Goal: Information Seeking & Learning: Stay updated

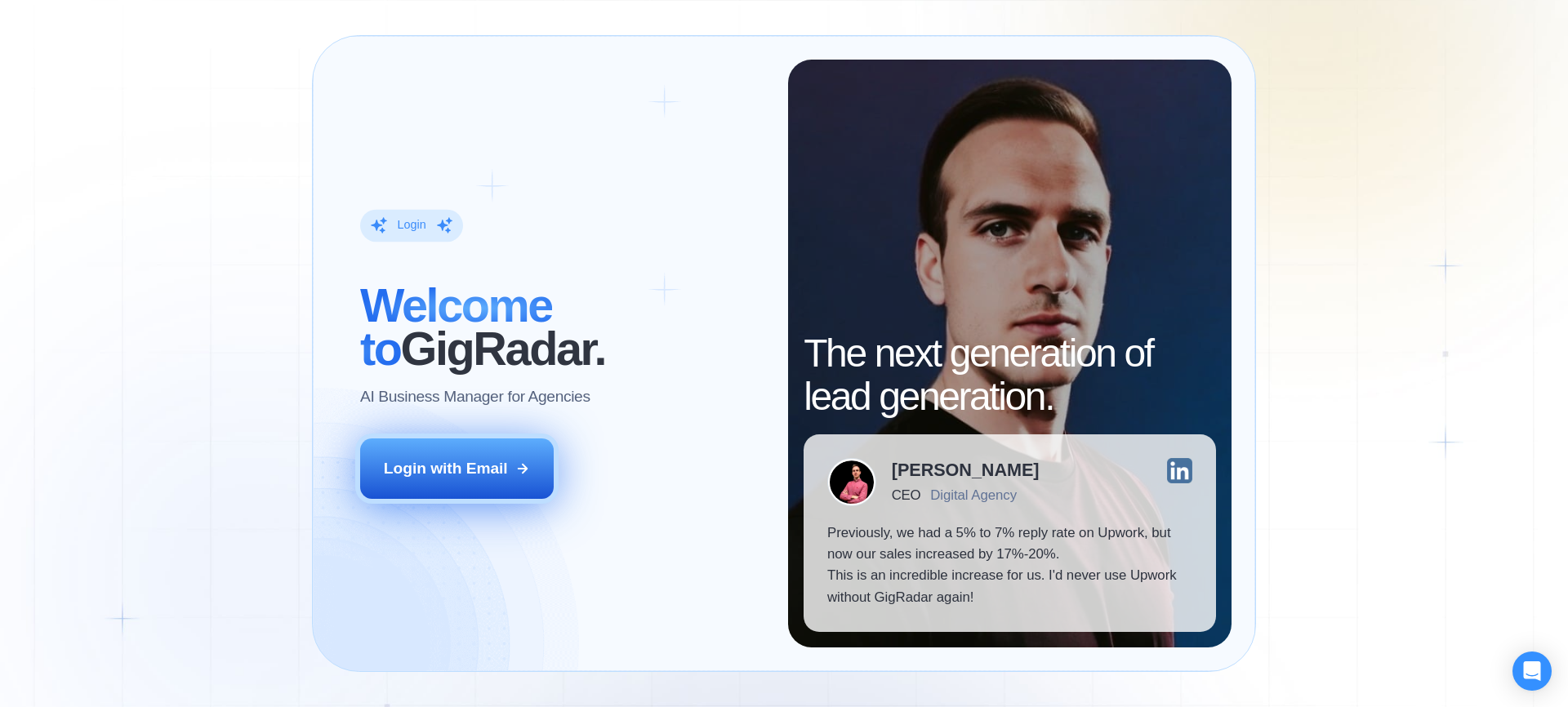
click at [513, 461] on button "Login with Email" at bounding box center [457, 469] width 195 height 60
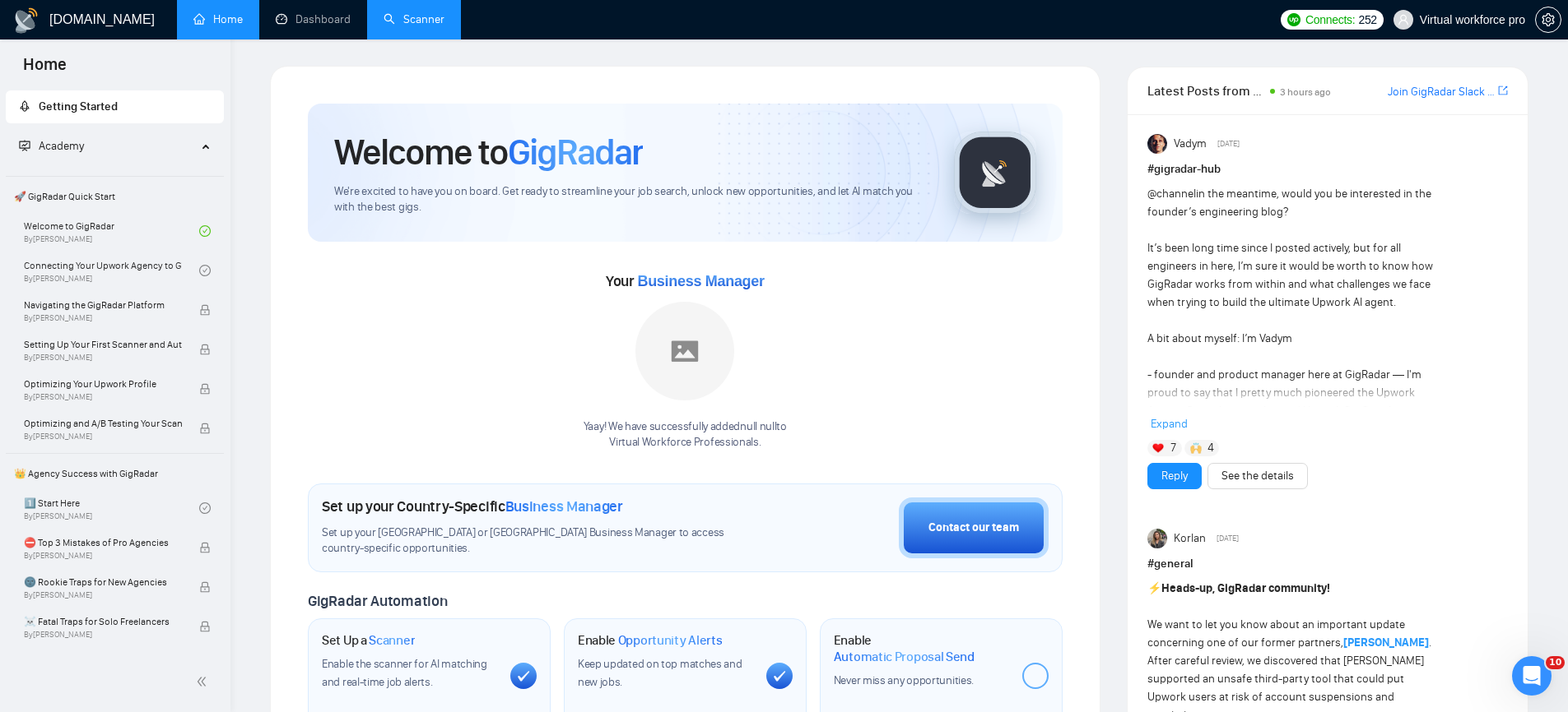
click at [408, 27] on link "Scanner" at bounding box center [414, 19] width 61 height 14
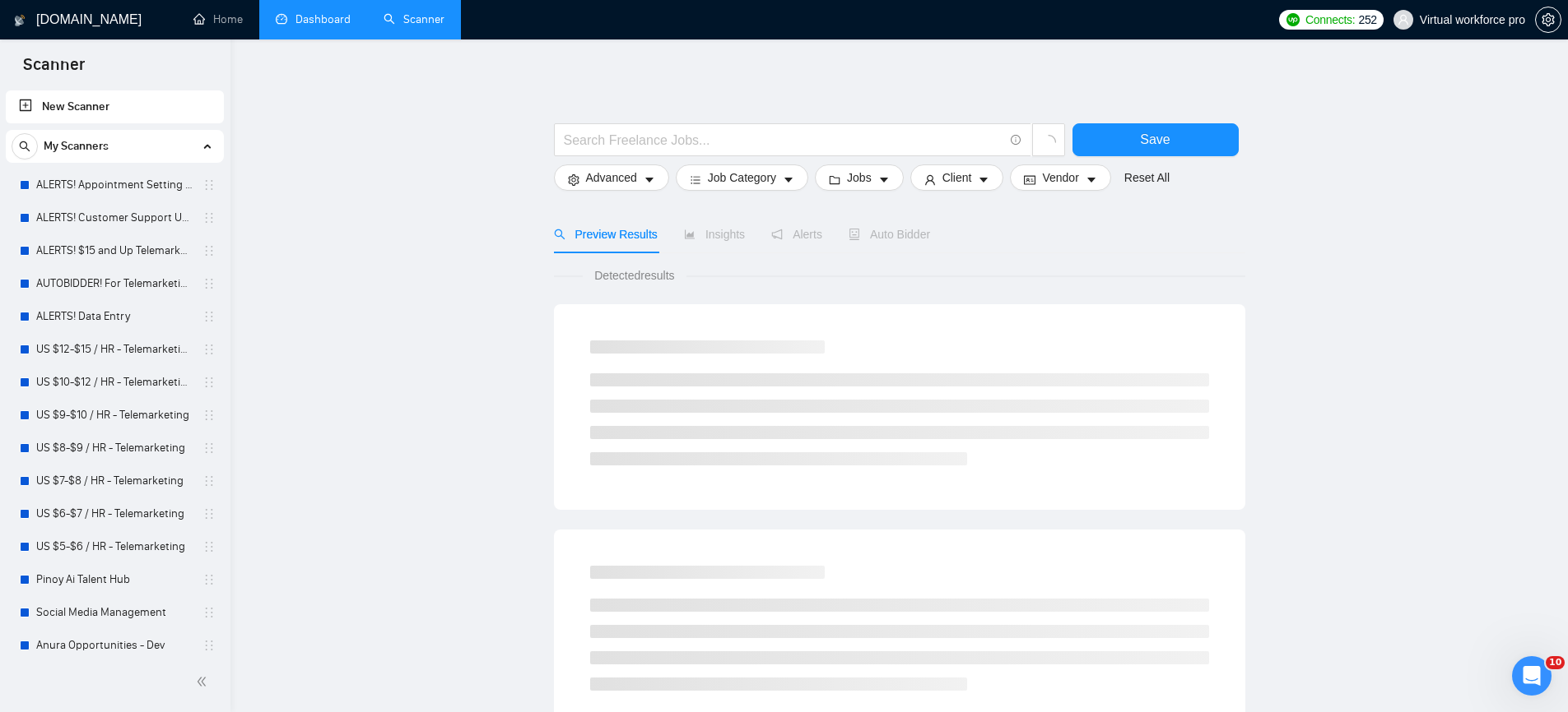
click at [319, 22] on link "Dashboard" at bounding box center [314, 19] width 75 height 14
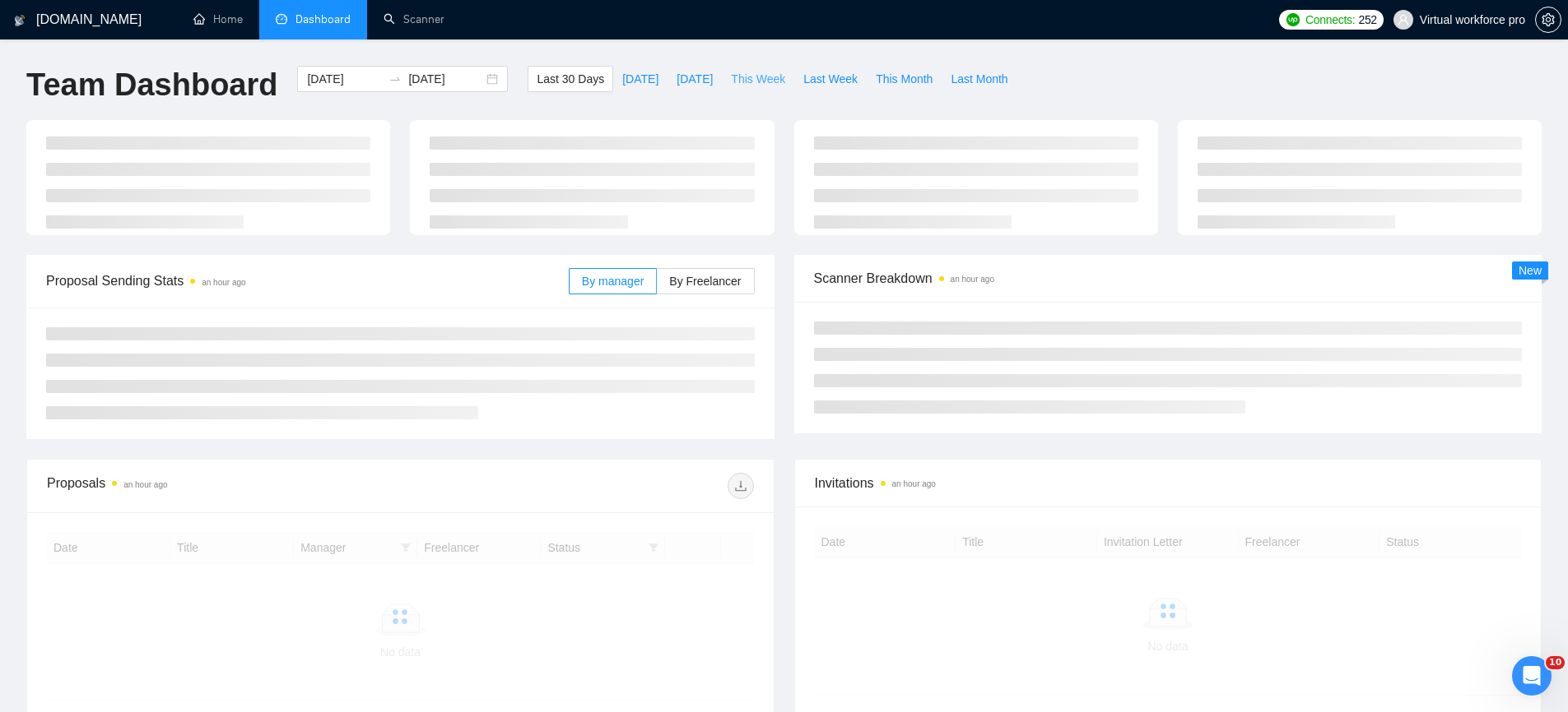
click at [761, 85] on span "This Week" at bounding box center [757, 79] width 54 height 18
type input "[DATE]"
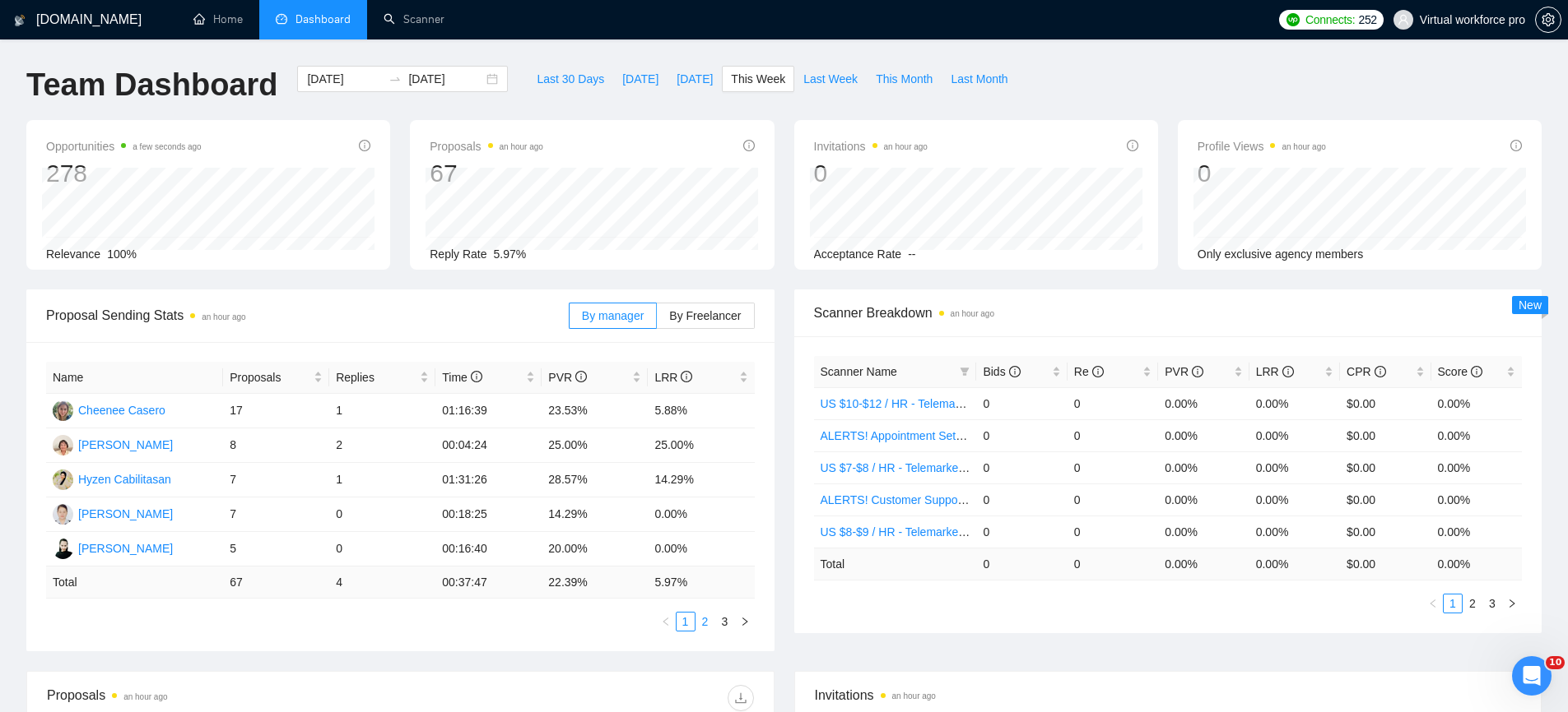
click at [703, 617] on link "2" at bounding box center [706, 622] width 18 height 18
click at [722, 625] on link "3" at bounding box center [725, 622] width 18 height 18
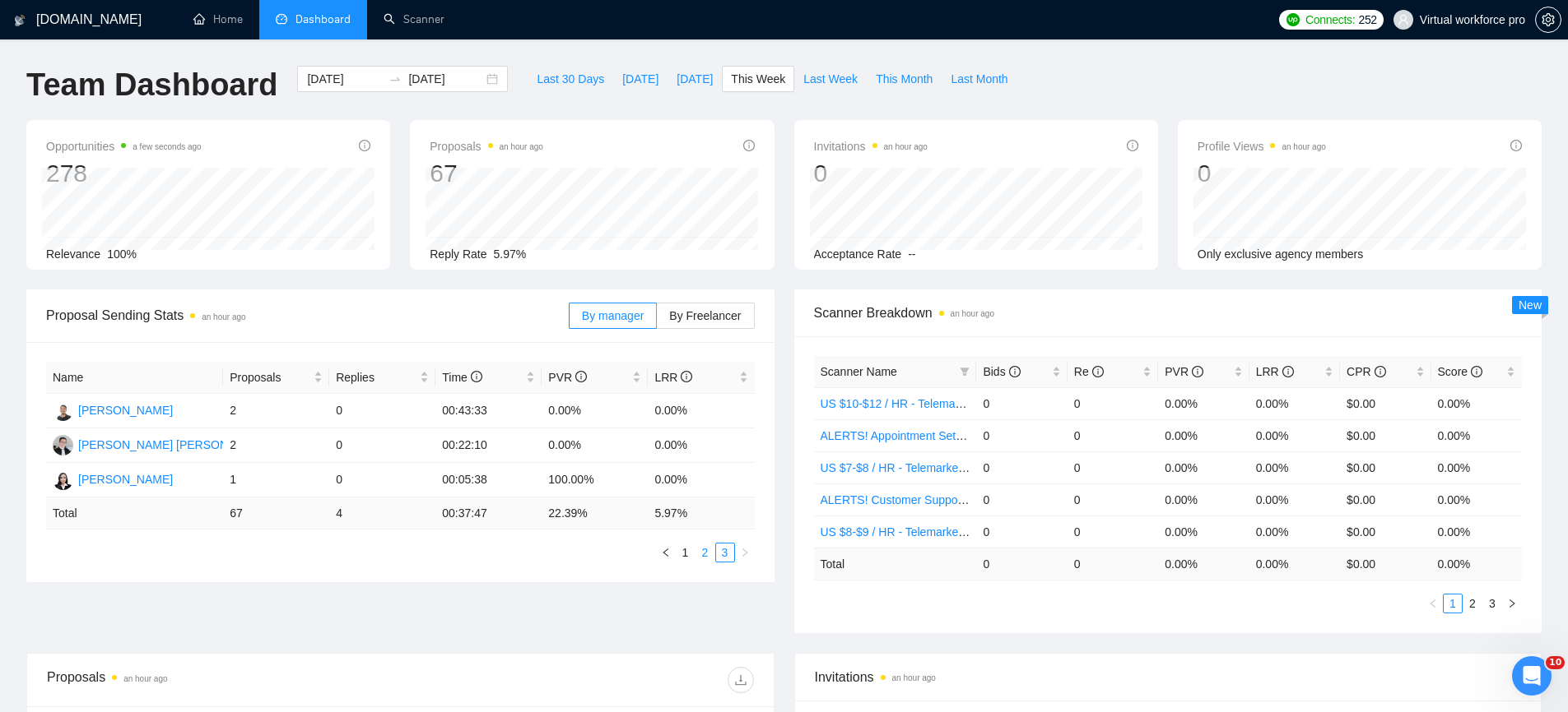
click at [701, 560] on link "2" at bounding box center [706, 553] width 18 height 18
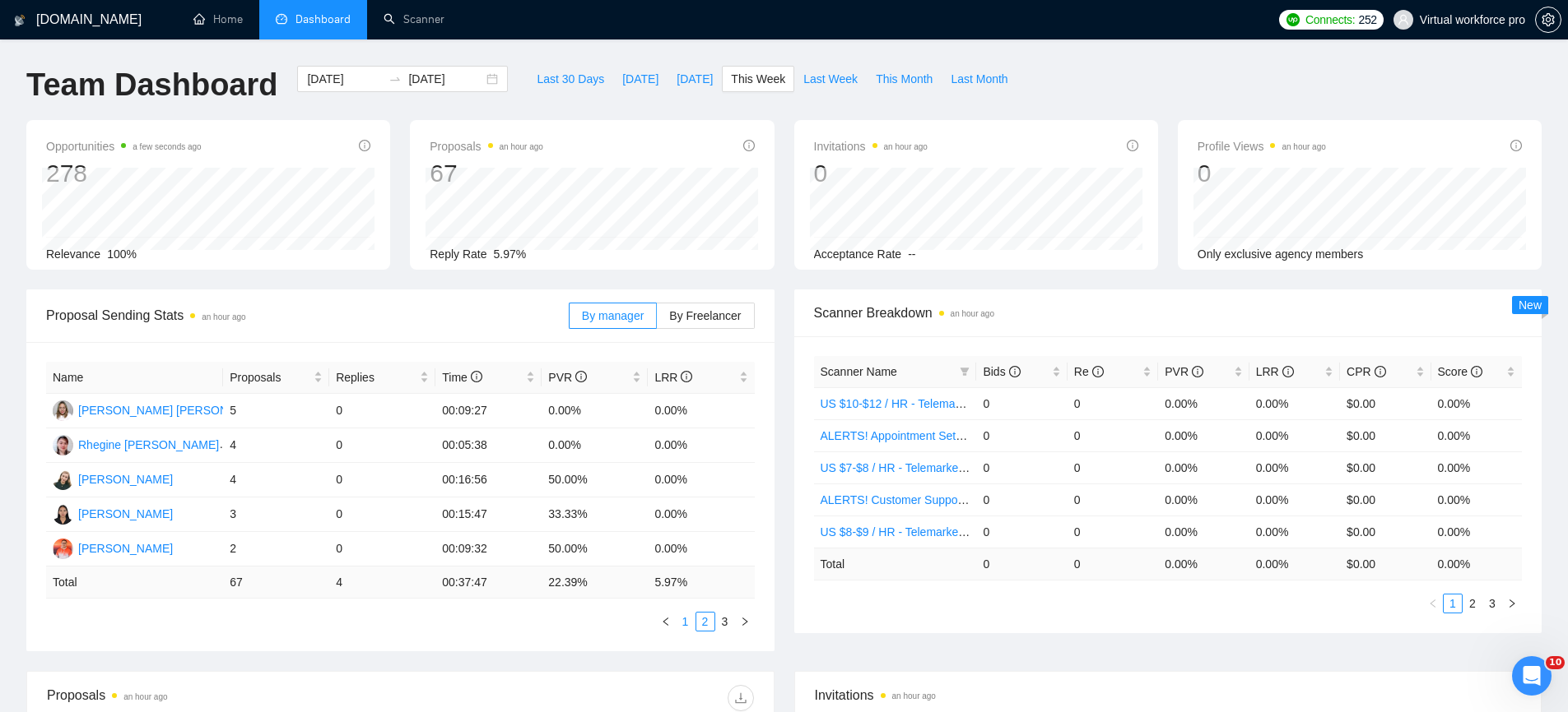
click at [689, 626] on link "1" at bounding box center [686, 622] width 18 height 18
click at [709, 619] on link "2" at bounding box center [706, 622] width 18 height 18
click at [728, 629] on link "3" at bounding box center [725, 622] width 18 height 18
